Goal: Book appointment/travel/reservation

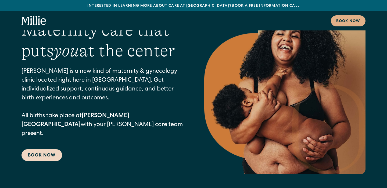
click at [44, 150] on link "Book Now" at bounding box center [41, 155] width 41 height 12
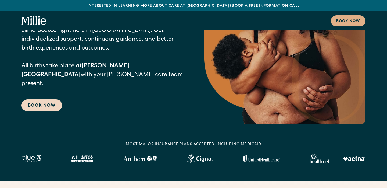
click at [43, 99] on link "Book Now" at bounding box center [41, 105] width 41 height 12
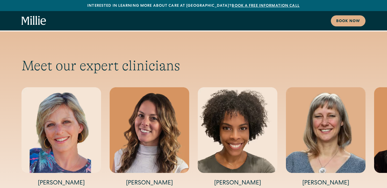
scroll to position [1765, 0]
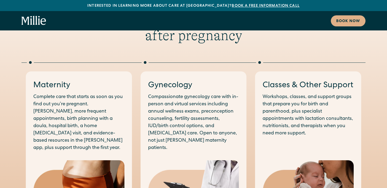
scroll to position [2, 0]
